Goal: Register for event/course

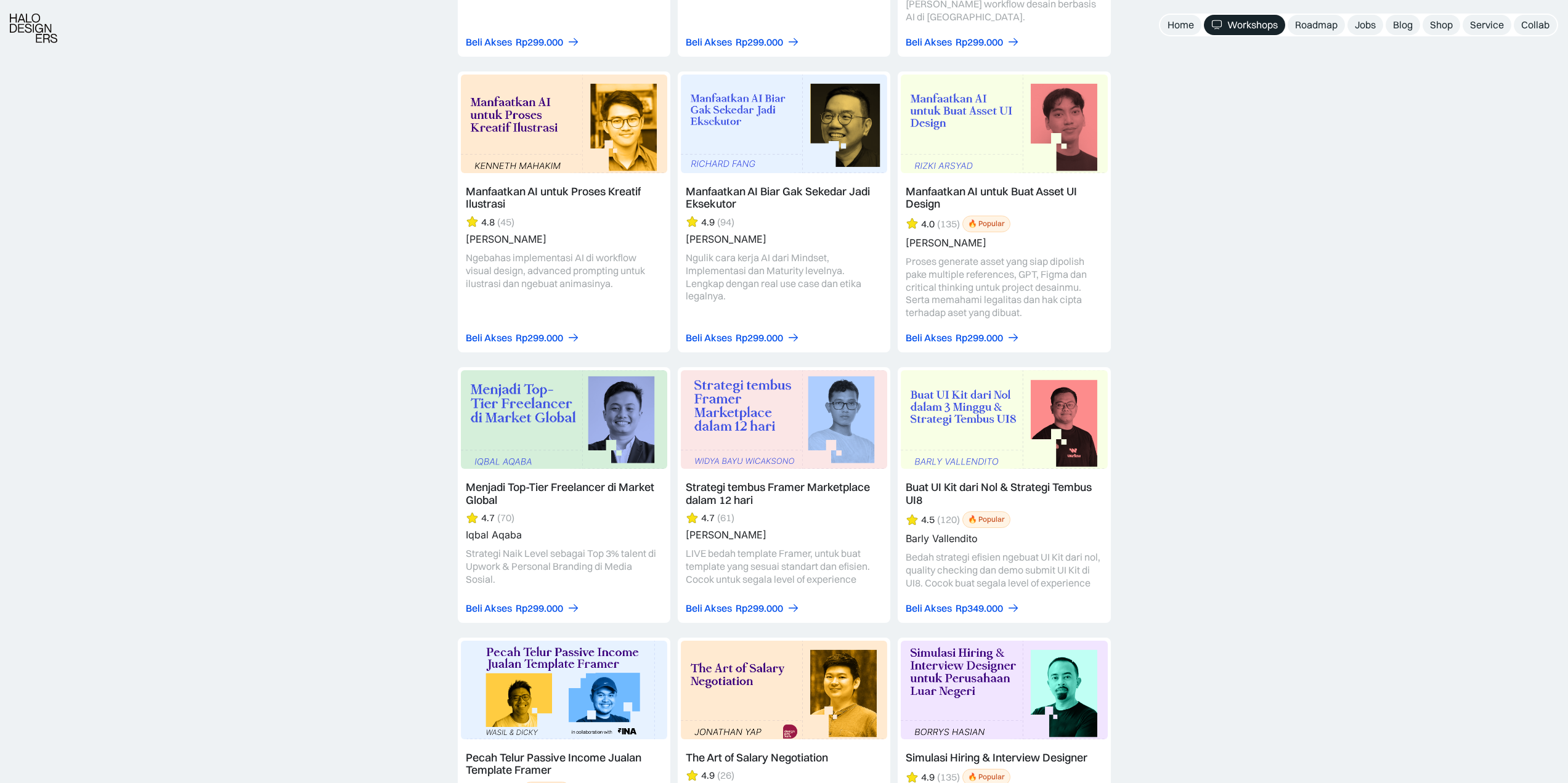
scroll to position [1741, 0]
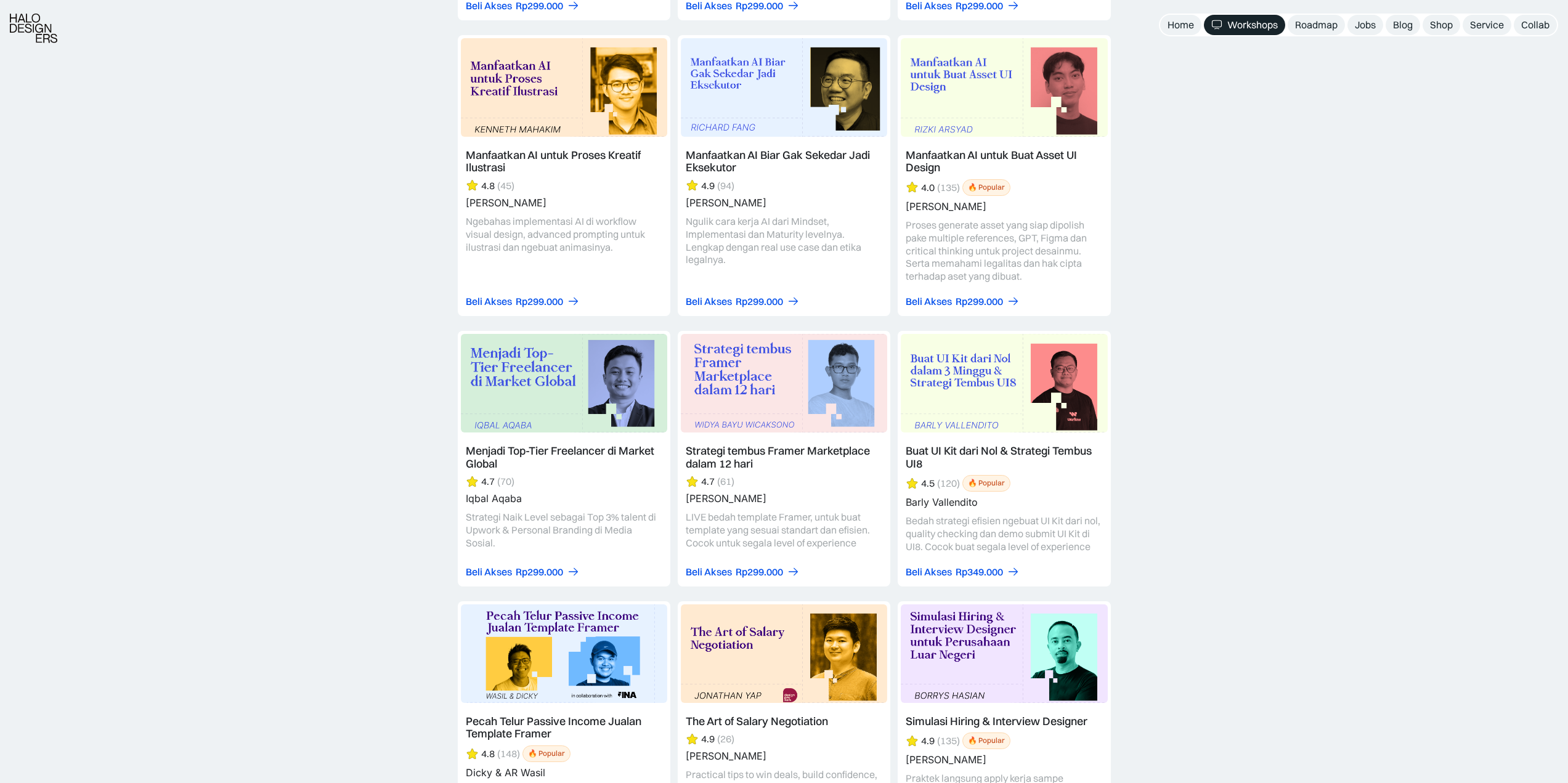
click at [936, 177] on link at bounding box center [1003, 175] width 213 height 281
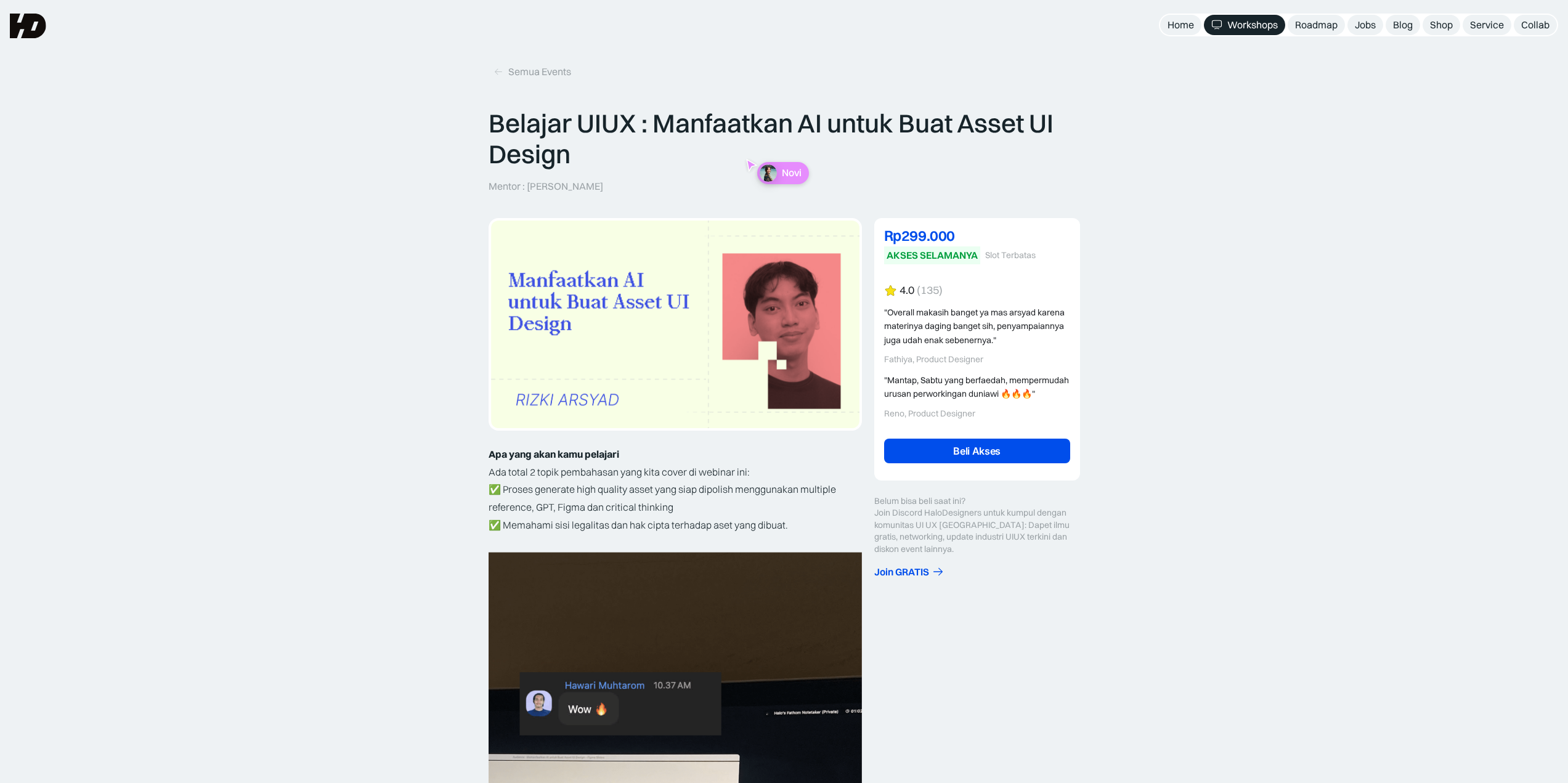
click at [923, 288] on div "(135)" at bounding box center [929, 291] width 26 height 13
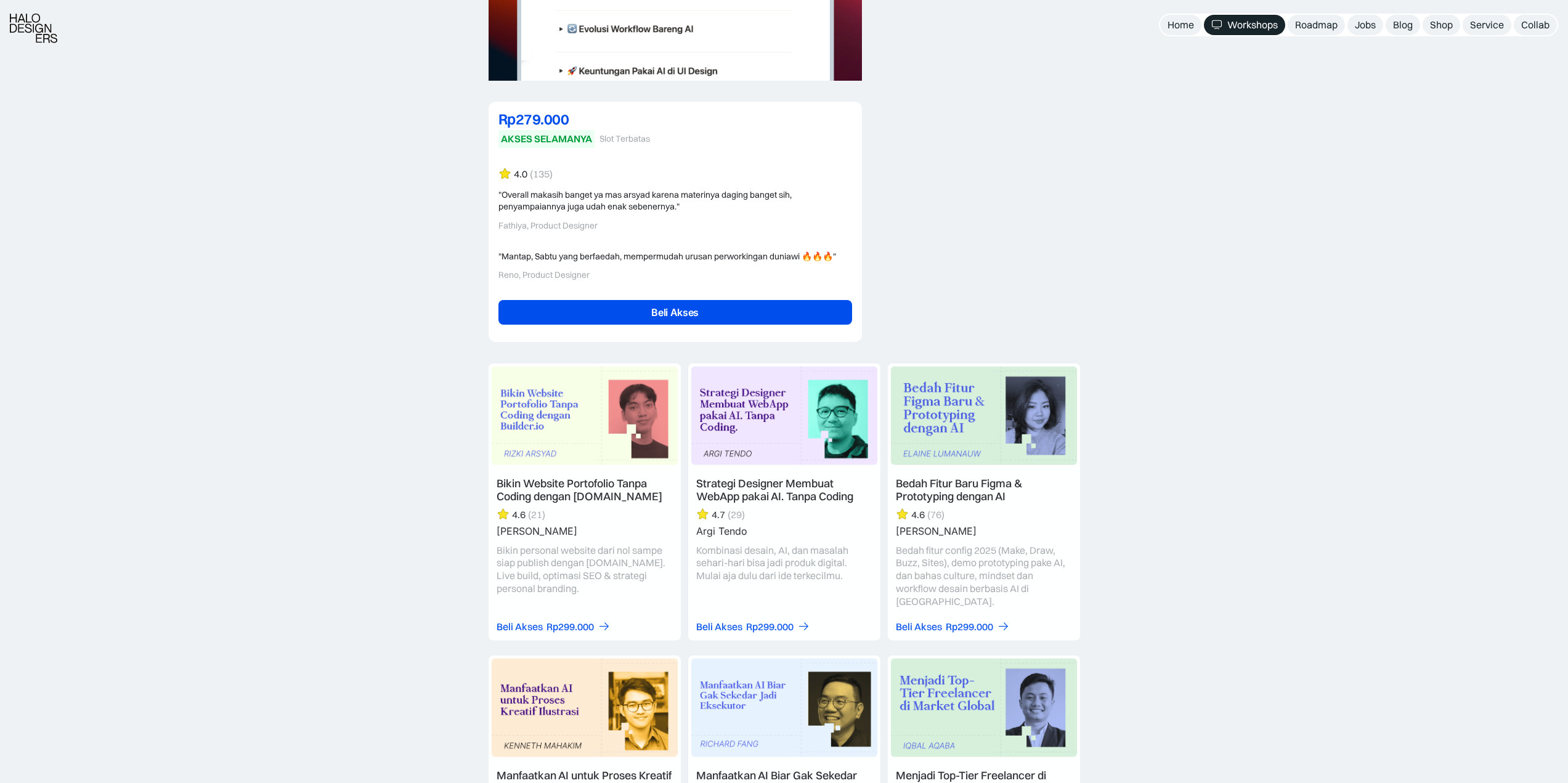
scroll to position [2772, 0]
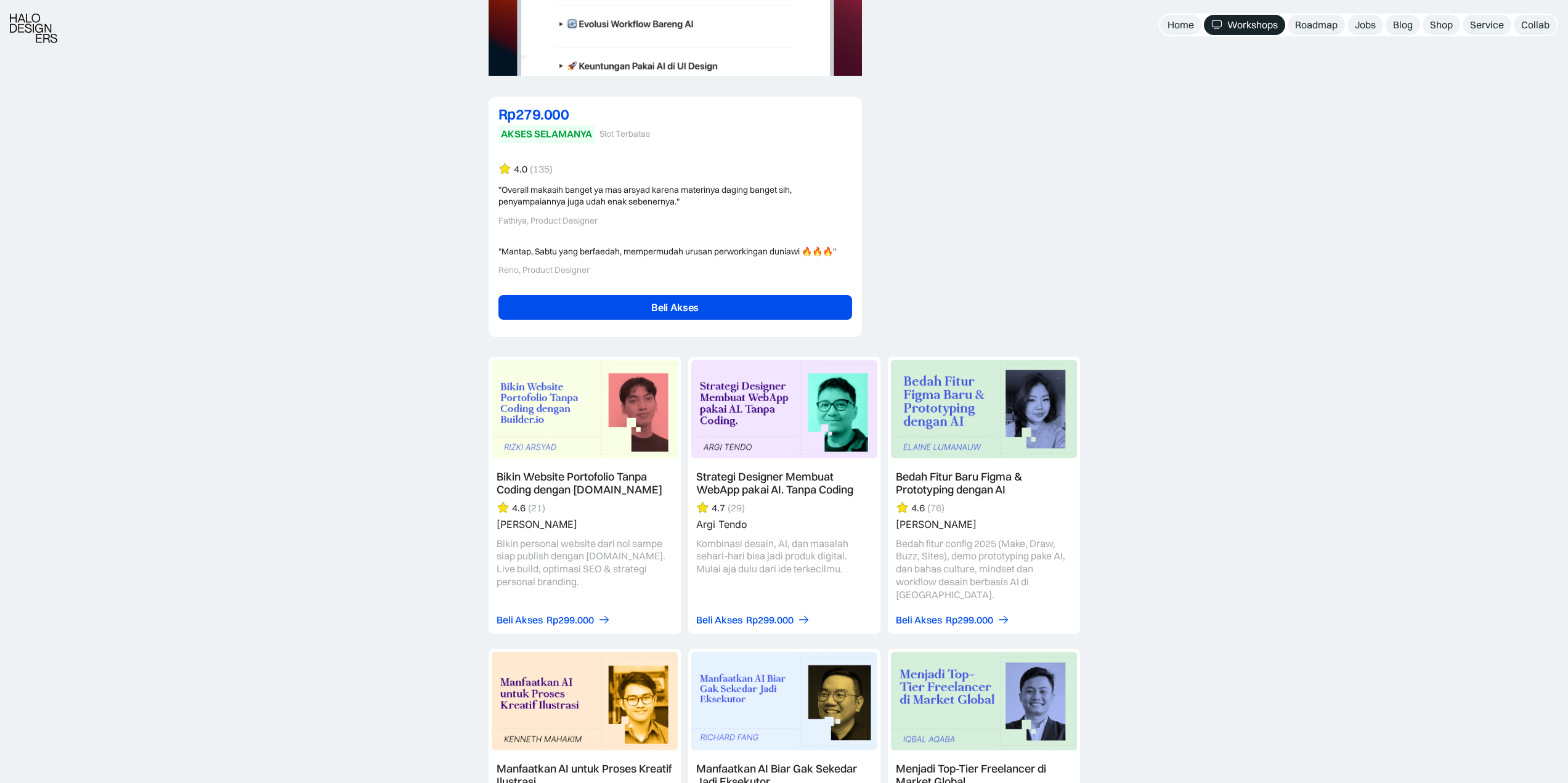
click at [1317, 683] on div "Bikin Website Portofolio Tanpa Coding dengan Builder.io 4.6 (21) Rizki Arsyad B…" at bounding box center [784, 768] width 1568 height 863
